Goal: Navigation & Orientation: Find specific page/section

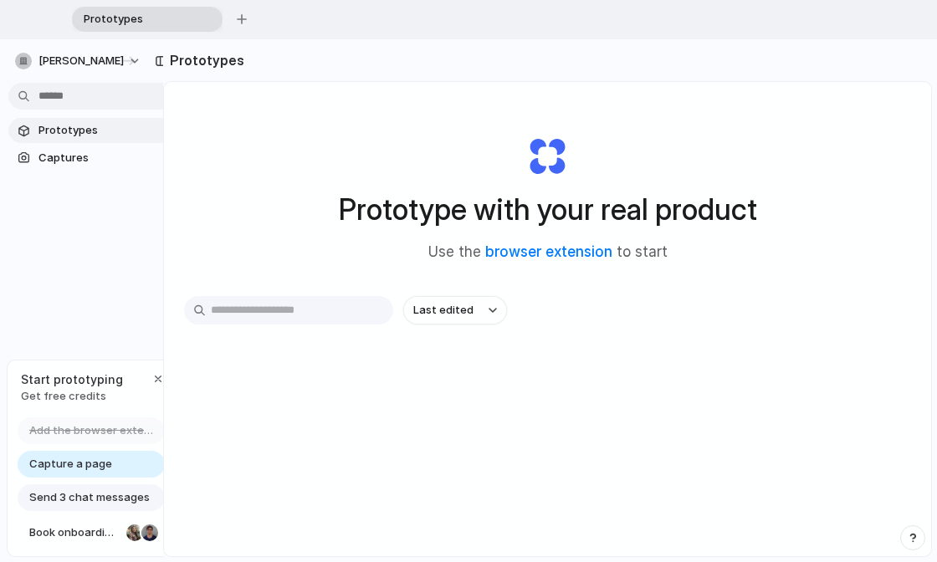
drag, startPoint x: 0, startPoint y: 0, endPoint x: 292, endPoint y: 334, distance: 443.3
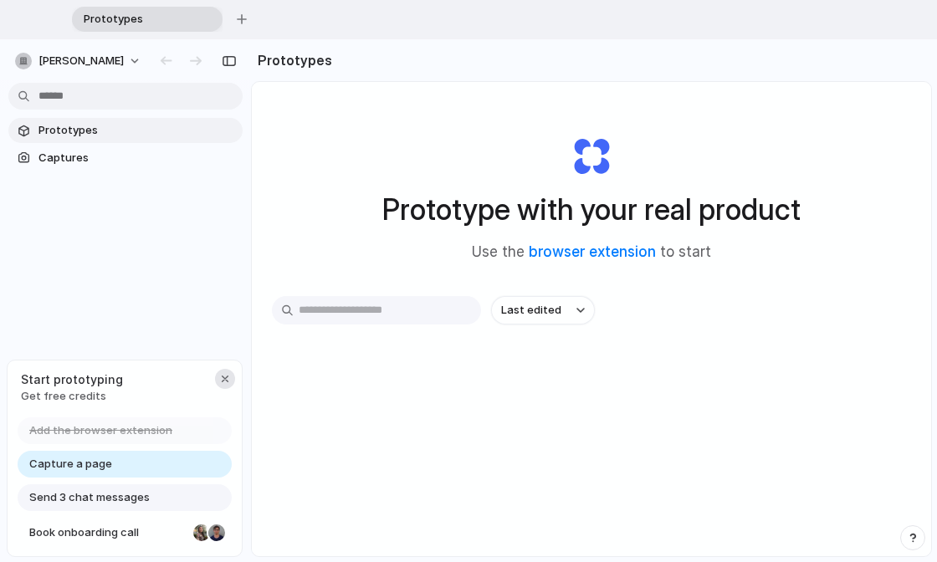
click at [227, 377] on div "button" at bounding box center [224, 378] width 13 height 13
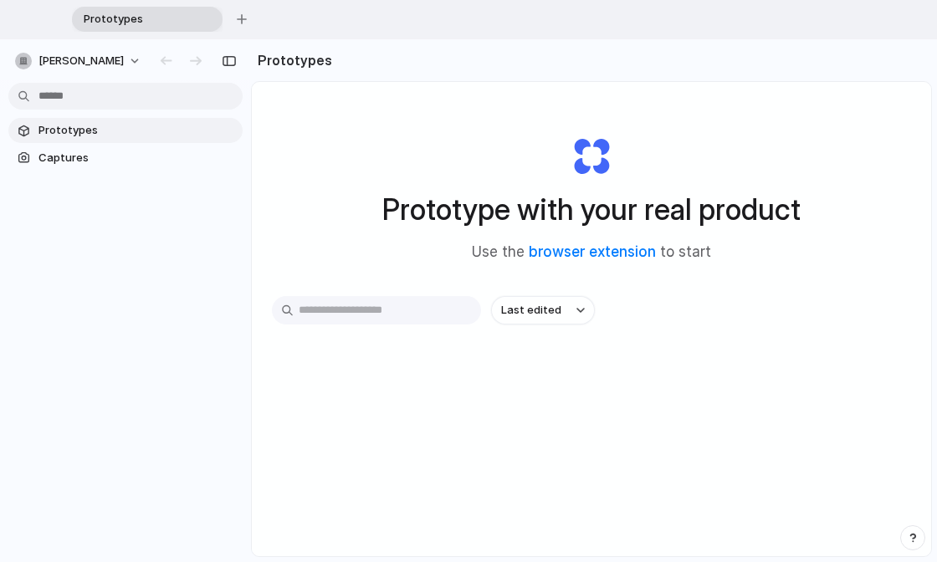
click at [65, 130] on span "Prototypes" at bounding box center [136, 130] width 197 height 17
click at [612, 251] on link "browser extension" at bounding box center [592, 251] width 127 height 17
